Goal: Use online tool/utility: Utilize a website feature to perform a specific function

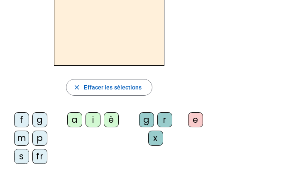
scroll to position [83, 0]
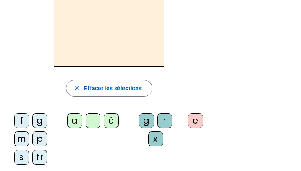
click at [39, 156] on div "fr" at bounding box center [39, 157] width 15 height 15
click at [110, 121] on div "è" at bounding box center [111, 120] width 15 height 15
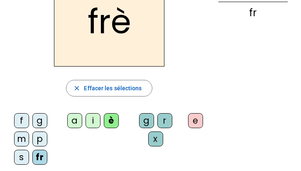
click at [163, 120] on div "r" at bounding box center [164, 120] width 15 height 15
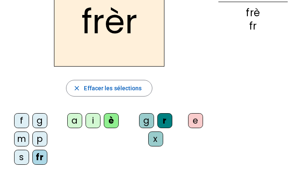
click at [194, 120] on div "e" at bounding box center [195, 120] width 15 height 15
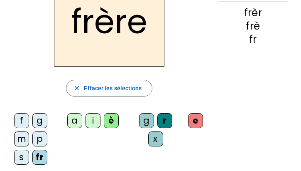
click at [41, 140] on div "p" at bounding box center [39, 138] width 15 height 15
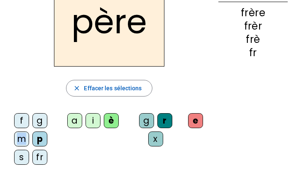
click at [8, 143] on div "f g m p s fr" at bounding box center [32, 140] width 51 height 61
click at [19, 140] on div "m" at bounding box center [21, 138] width 15 height 15
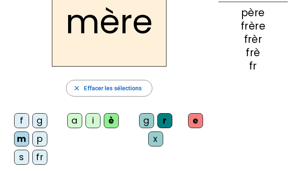
click at [37, 118] on div "g" at bounding box center [39, 120] width 15 height 15
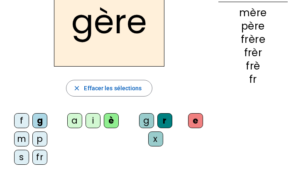
click at [75, 122] on div "a" at bounding box center [74, 120] width 15 height 15
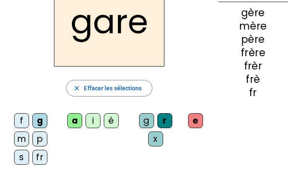
click at [147, 121] on div "g" at bounding box center [146, 120] width 15 height 15
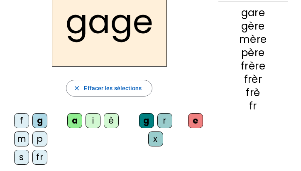
click at [20, 158] on div "s" at bounding box center [21, 157] width 15 height 15
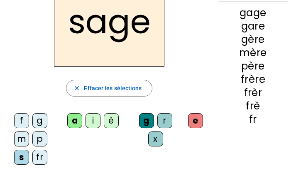
click at [38, 141] on div "p" at bounding box center [39, 138] width 15 height 15
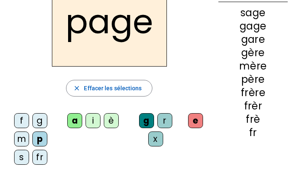
click at [92, 118] on div "i" at bounding box center [93, 120] width 15 height 15
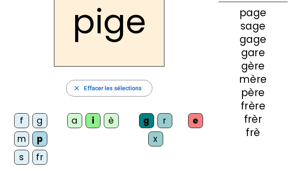
click at [24, 118] on div "f" at bounding box center [21, 120] width 15 height 15
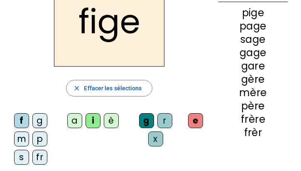
click at [152, 140] on div "x" at bounding box center [155, 138] width 15 height 15
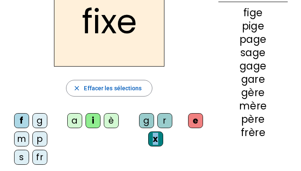
click at [152, 140] on div "x" at bounding box center [155, 138] width 15 height 15
